Goal: Register for event/course

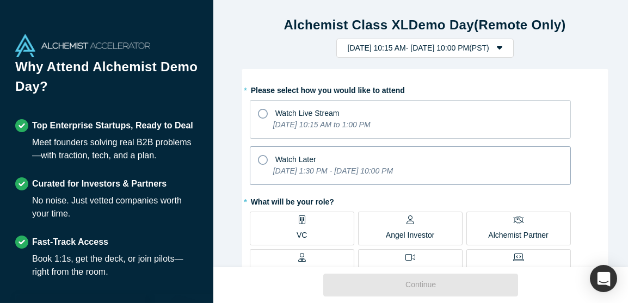
click at [258, 161] on icon at bounding box center [263, 160] width 10 height 10
click at [0, 0] on input "Watch Later [DATE] 1:30 PM - [DATE] 10:00 PM" at bounding box center [0, 0] width 0 height 0
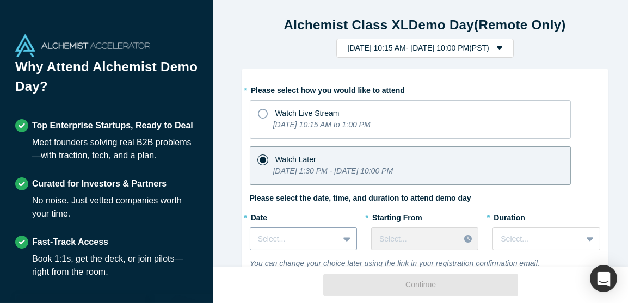
scroll to position [89, 0]
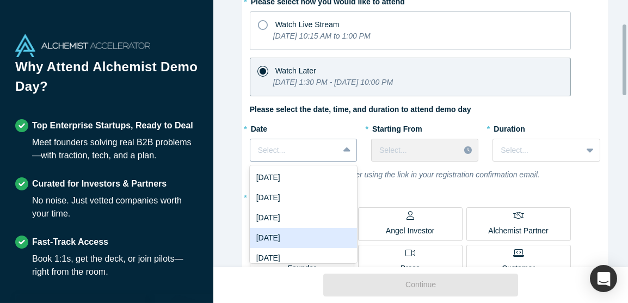
click at [342, 162] on div "7 results available. Use Up and Down to choose options, press Enter to select t…" at bounding box center [303, 150] width 107 height 23
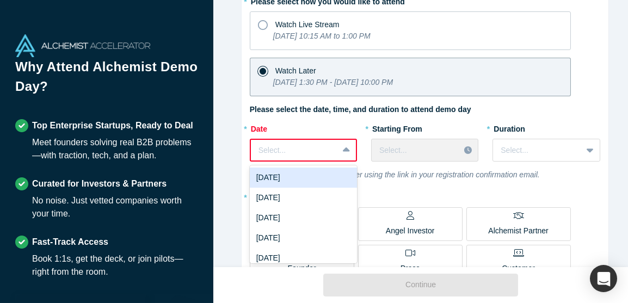
click at [338, 149] on div at bounding box center [346, 150] width 17 height 20
click at [320, 179] on div "[DATE]" at bounding box center [303, 178] width 107 height 20
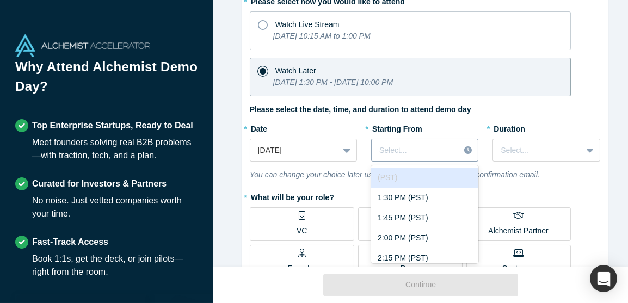
click at [460, 149] on div at bounding box center [469, 150] width 19 height 16
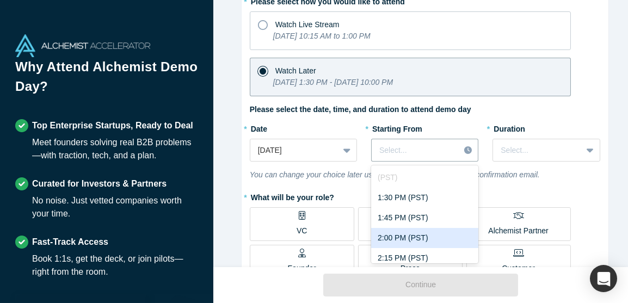
click at [423, 237] on div "2:00 PM (PST)" at bounding box center [424, 238] width 107 height 20
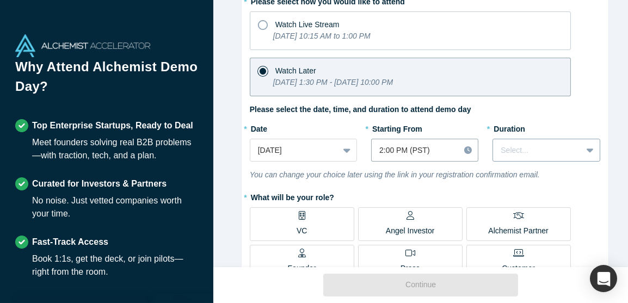
click at [587, 150] on icon at bounding box center [590, 150] width 7 height 11
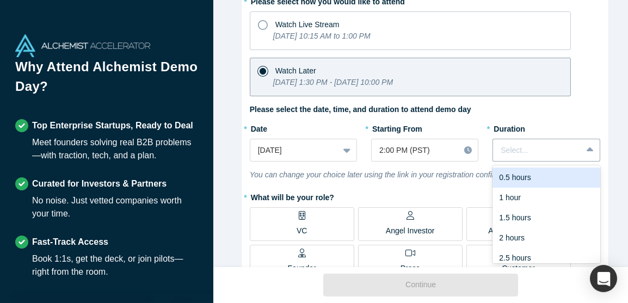
scroll to position [27, 0]
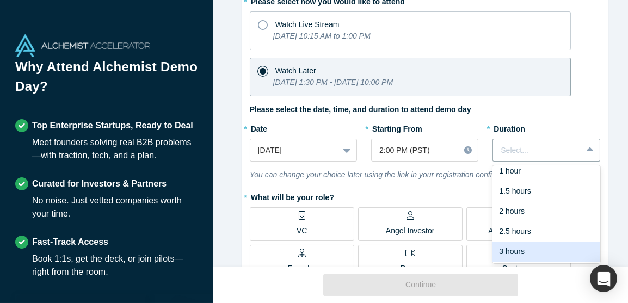
click at [522, 250] on div "3 hours" at bounding box center [545, 252] width 107 height 20
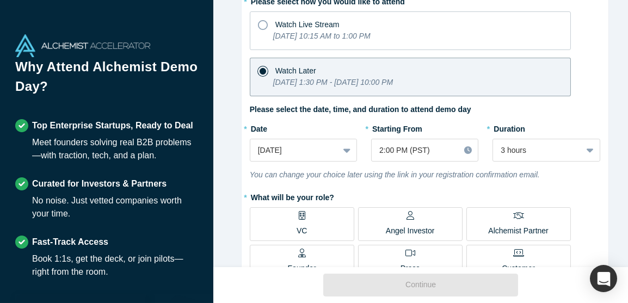
click at [303, 221] on label "VC" at bounding box center [302, 224] width 104 height 34
click at [0, 0] on input "VC" at bounding box center [0, 0] width 0 height 0
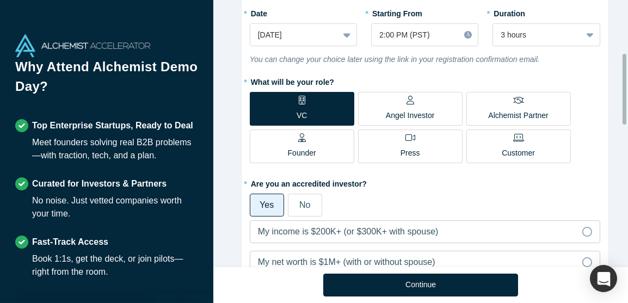
drag, startPoint x: 625, startPoint y: 56, endPoint x: 625, endPoint y: 87, distance: 31.0
click at [625, 87] on div at bounding box center [624, 89] width 4 height 71
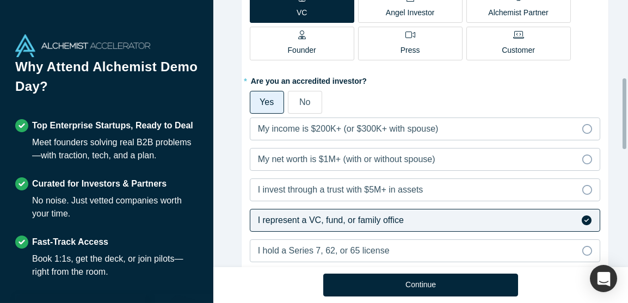
drag, startPoint x: 623, startPoint y: 114, endPoint x: 627, endPoint y: 141, distance: 28.0
click at [627, 141] on div "Alchemist Class XL Demo Day (Remote Only) [DATE] 10:15 AM - [DATE] 10:00 PM ( P…" at bounding box center [420, 133] width 415 height 267
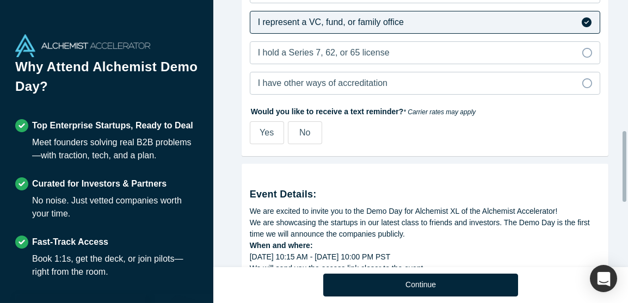
scroll to position [520, 0]
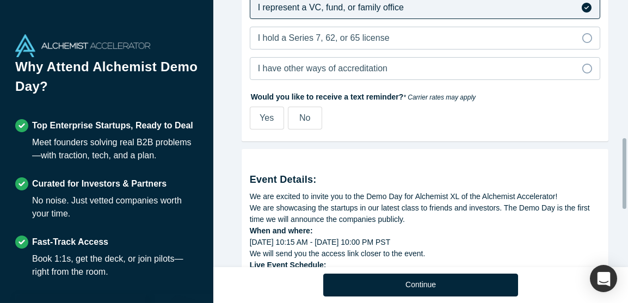
drag, startPoint x: 625, startPoint y: 132, endPoint x: 621, endPoint y: 187, distance: 55.1
click at [621, 187] on div "Alchemist Class XL Demo Day (Remote Only) [DATE] 10:15 AM - [DATE] 10:00 PM ( P…" at bounding box center [420, 133] width 415 height 267
click at [292, 122] on label "No" at bounding box center [305, 118] width 34 height 23
click at [0, 0] on input "No" at bounding box center [0, 0] width 0 height 0
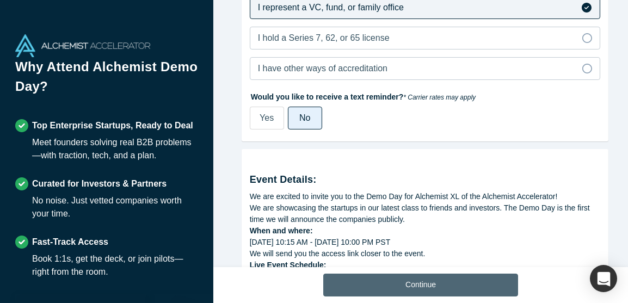
click at [442, 284] on button "Continue" at bounding box center [420, 285] width 195 height 23
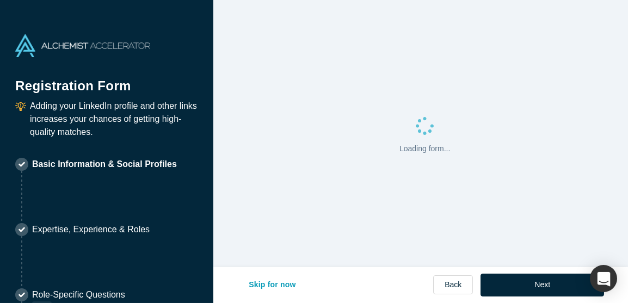
select select "US"
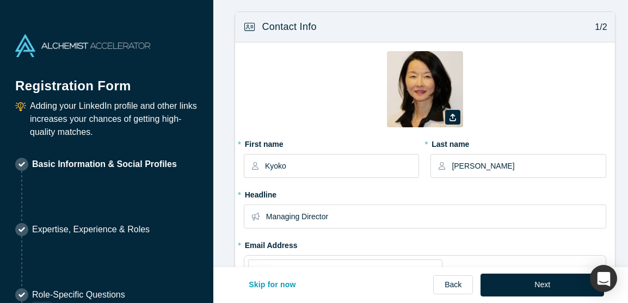
type input "[GEOGRAPHIC_DATA], [GEOGRAPHIC_DATA], [GEOGRAPHIC_DATA]"
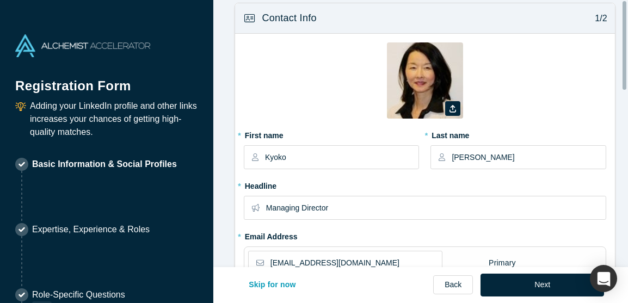
drag, startPoint x: 625, startPoint y: 85, endPoint x: 626, endPoint y: 101, distance: 16.4
click at [626, 101] on div at bounding box center [625, 133] width 3 height 265
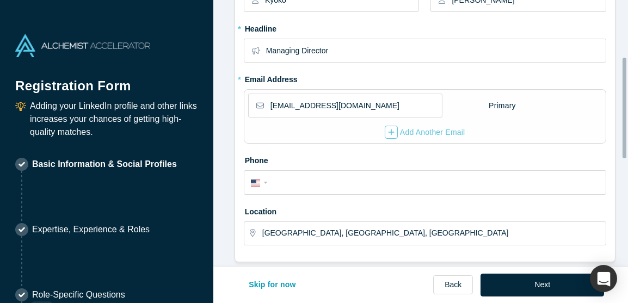
drag, startPoint x: 625, startPoint y: 74, endPoint x: 626, endPoint y: 136, distance: 62.1
click at [626, 136] on div at bounding box center [625, 133] width 3 height 265
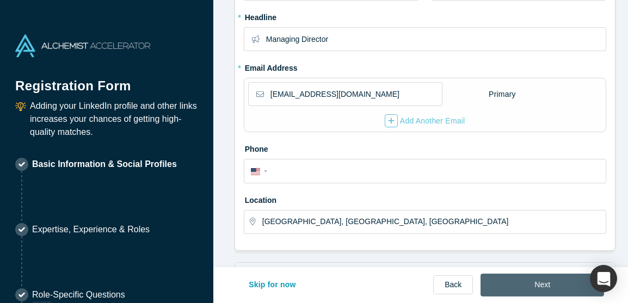
click at [523, 286] on button "Next" at bounding box center [542, 285] width 124 height 23
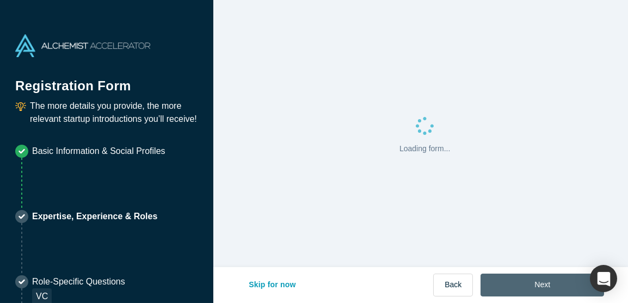
scroll to position [0, 0]
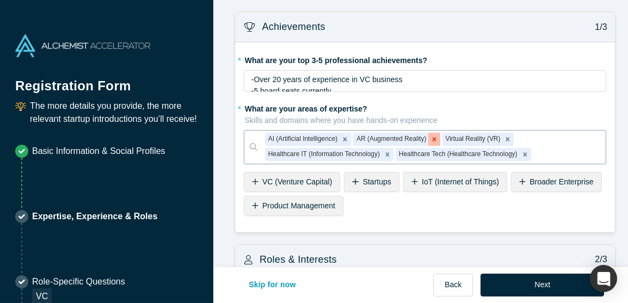
click at [430, 137] on icon "Remove AR (Augmented Reality)" at bounding box center [434, 139] width 8 height 8
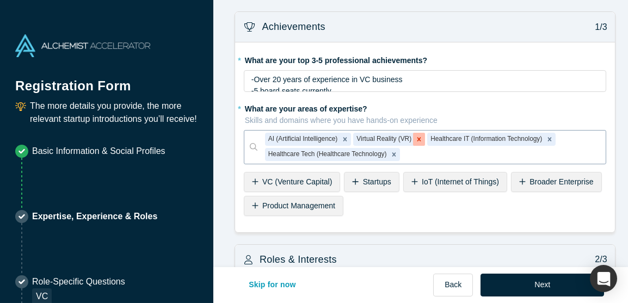
click at [417, 137] on icon "Remove Virtual Reality (VR)" at bounding box center [419, 139] width 4 height 4
click at [555, 250] on div "Roles & Interests 2/3" at bounding box center [425, 260] width 380 height 30
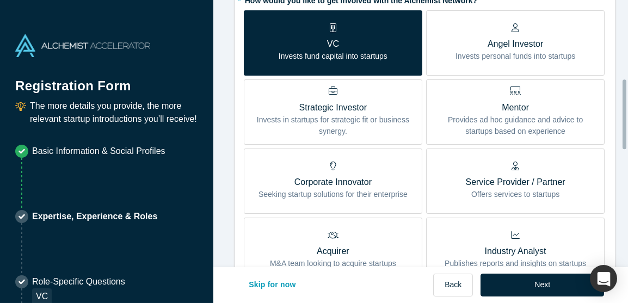
scroll to position [301, 0]
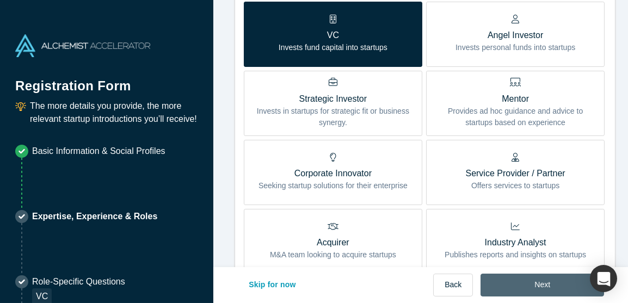
click at [551, 289] on button "Next" at bounding box center [542, 285] width 124 height 23
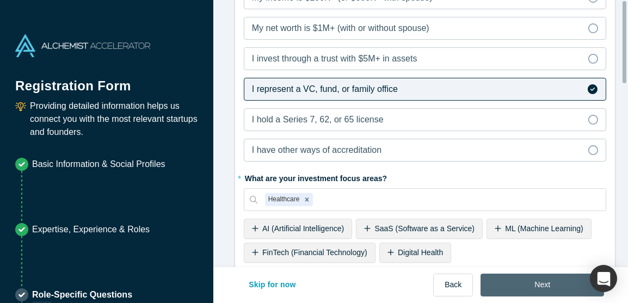
scroll to position [0, 0]
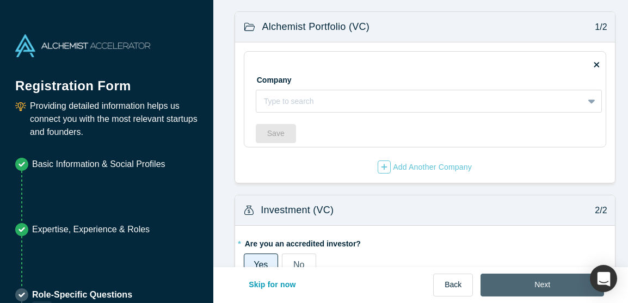
click at [536, 284] on button "Next" at bounding box center [542, 285] width 124 height 23
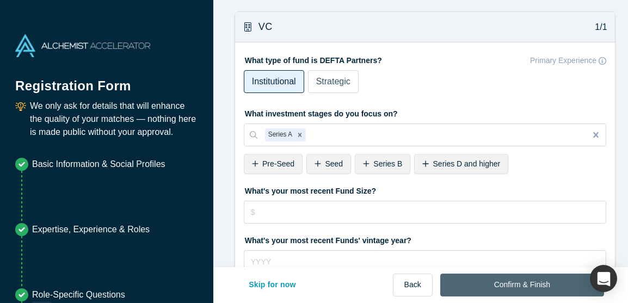
click at [527, 285] on button "Confirm & Finish" at bounding box center [522, 285] width 164 height 23
